Goal: Task Accomplishment & Management: Manage account settings

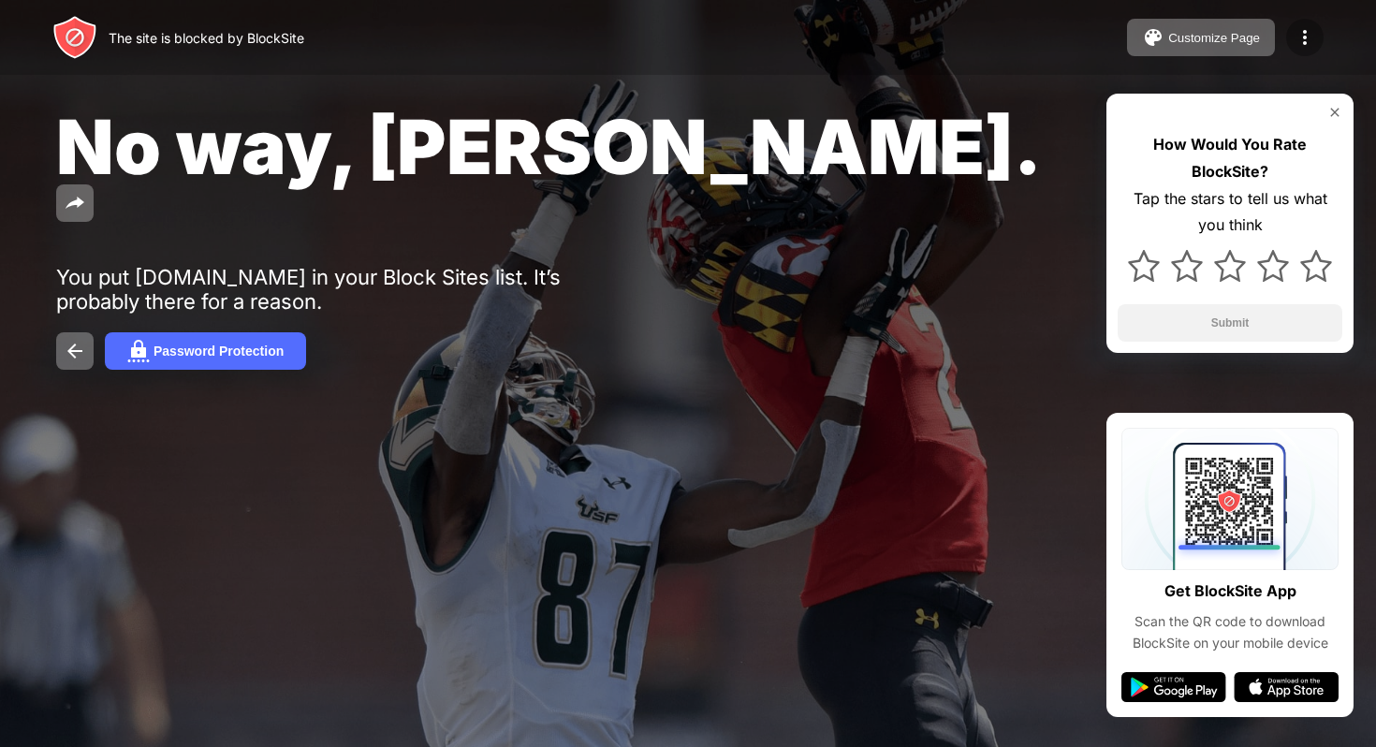
click at [1317, 38] on div at bounding box center [1304, 37] width 37 height 37
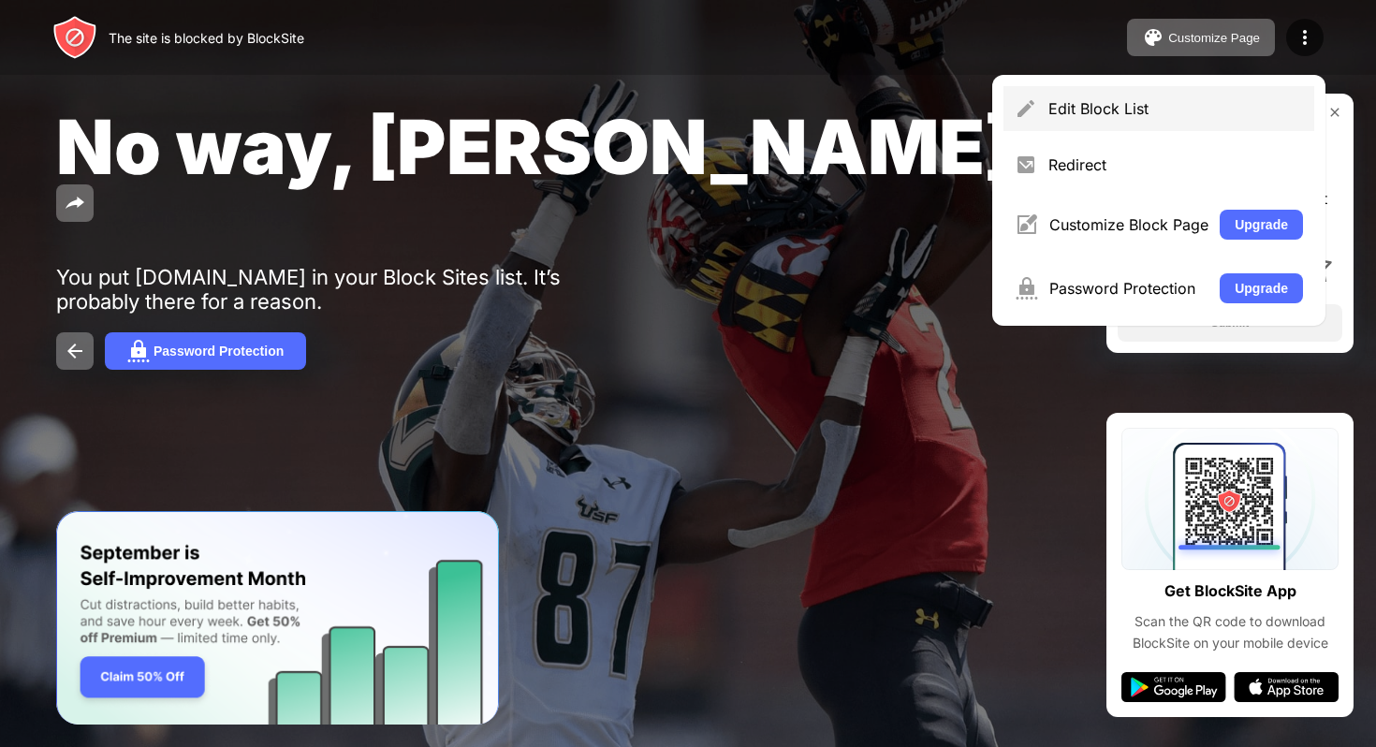
click at [1093, 109] on div "Edit Block List" at bounding box center [1175, 108] width 255 height 19
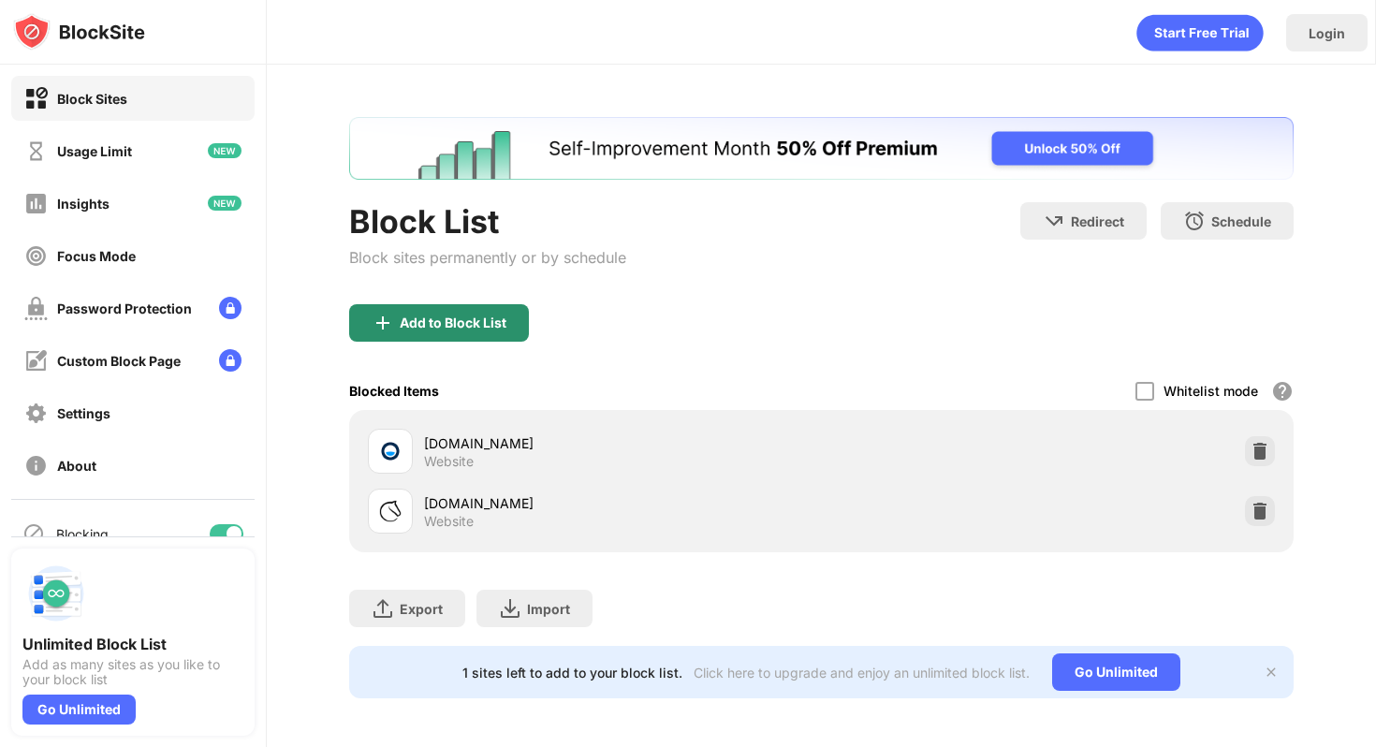
click at [485, 330] on div "Add to Block List" at bounding box center [439, 322] width 180 height 37
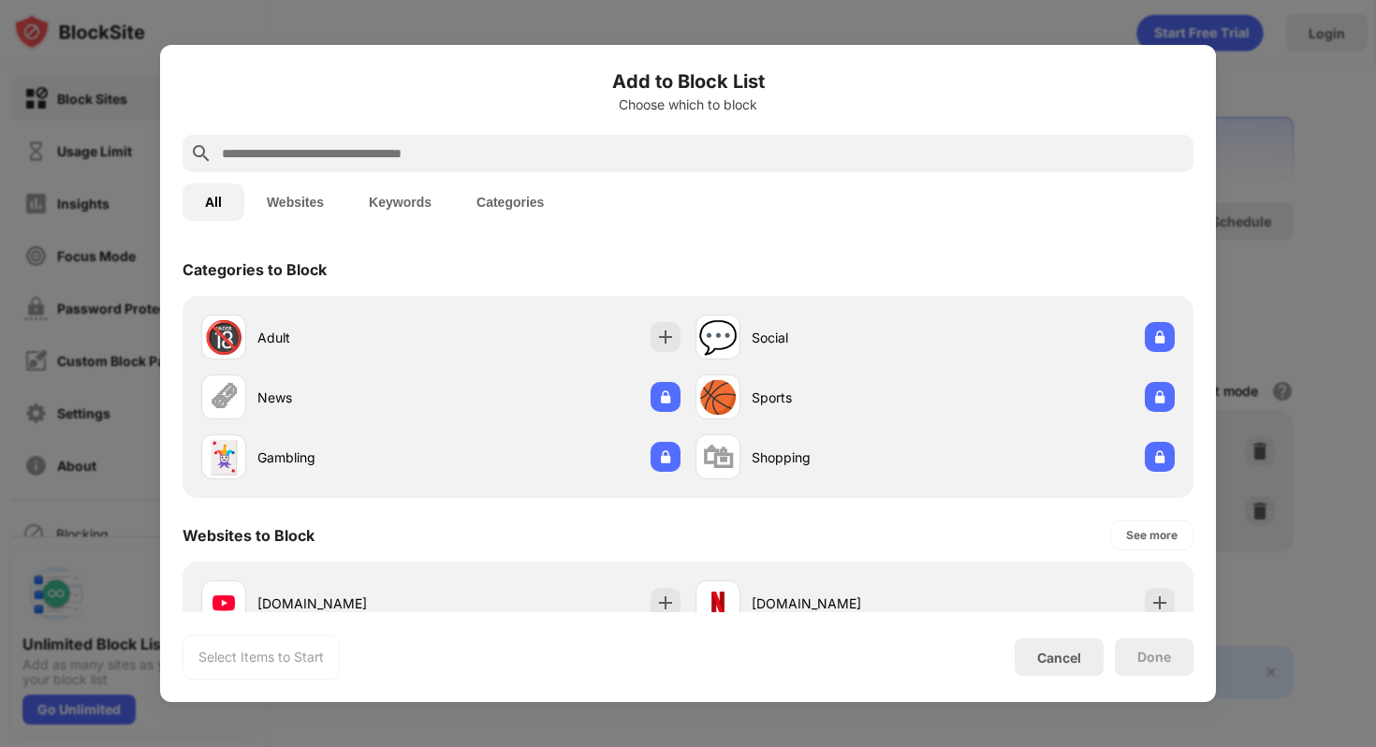
click at [409, 145] on input "text" at bounding box center [703, 153] width 966 height 22
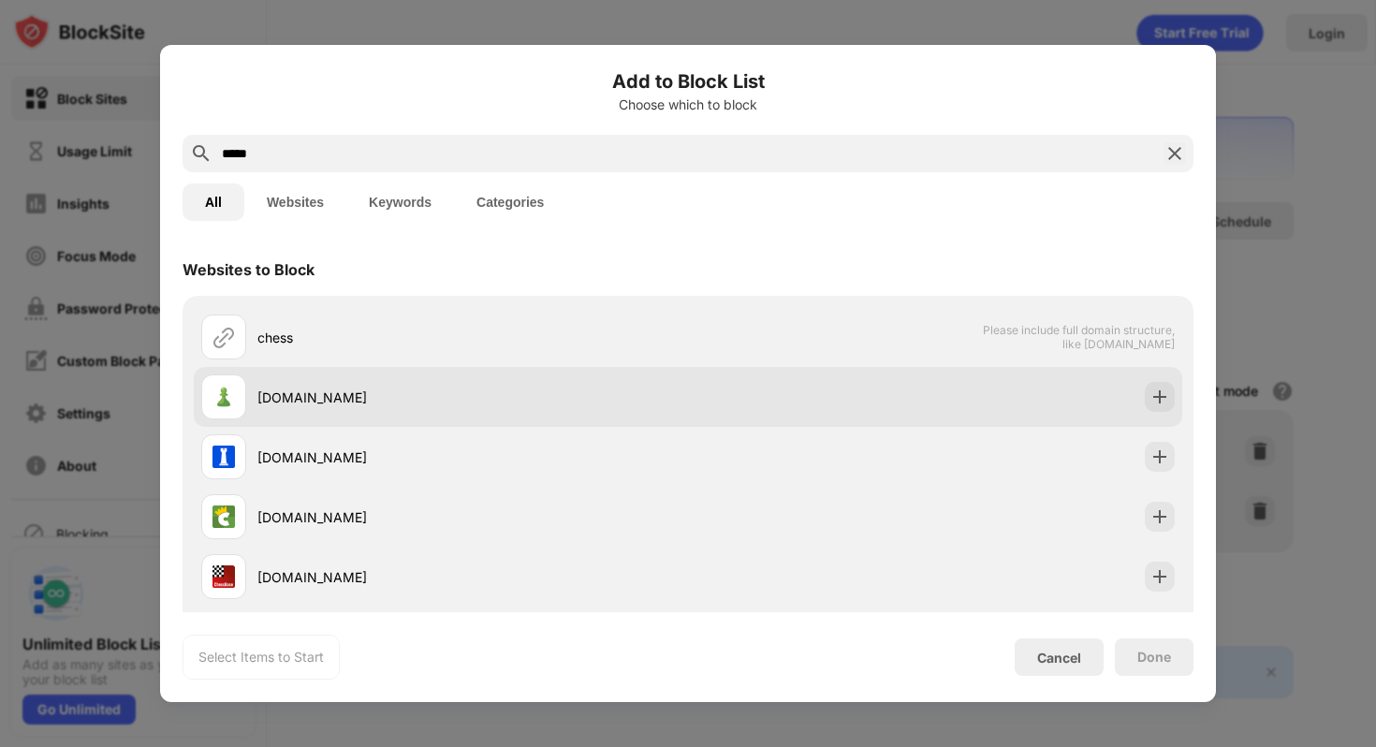
type input "*****"
click at [326, 413] on div "[DOMAIN_NAME]" at bounding box center [444, 396] width 487 height 45
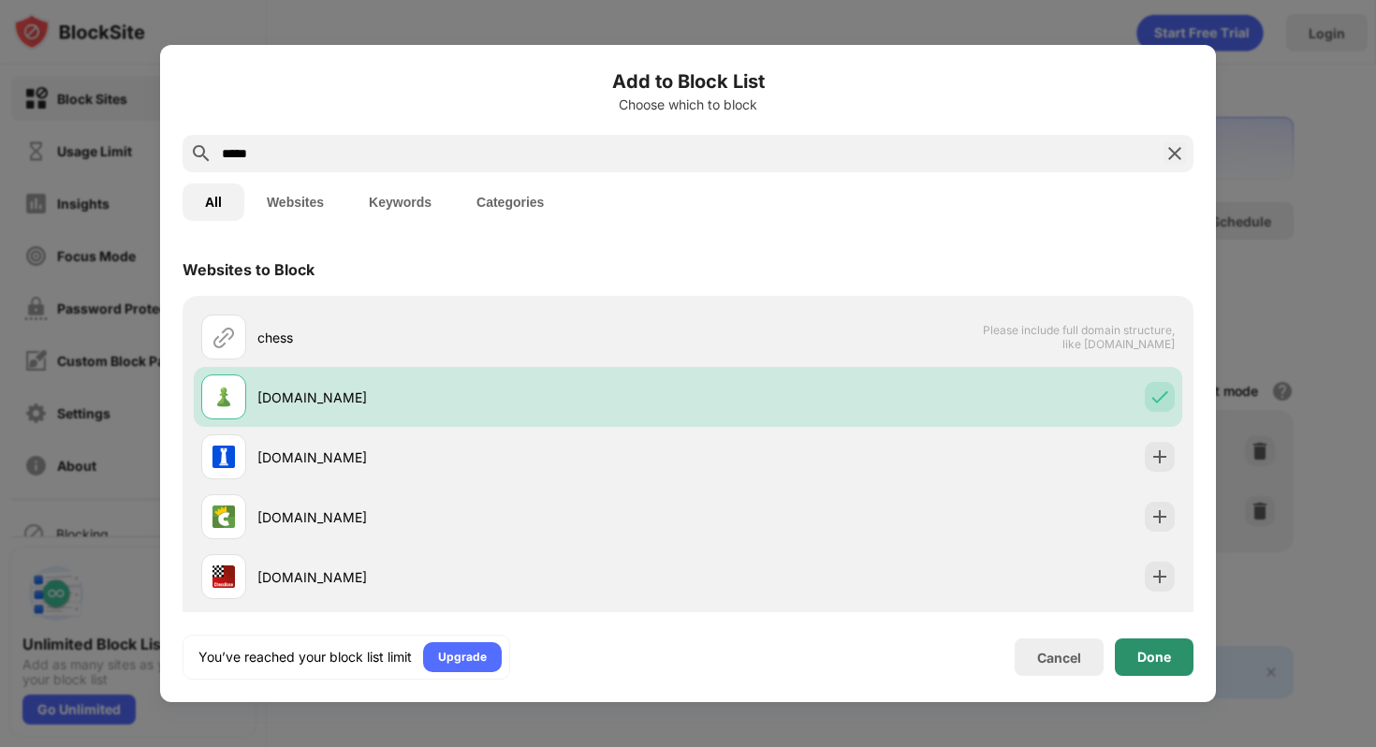
click at [1144, 656] on div "Done" at bounding box center [1154, 656] width 34 height 15
